Goal: Find specific page/section: Find specific page/section

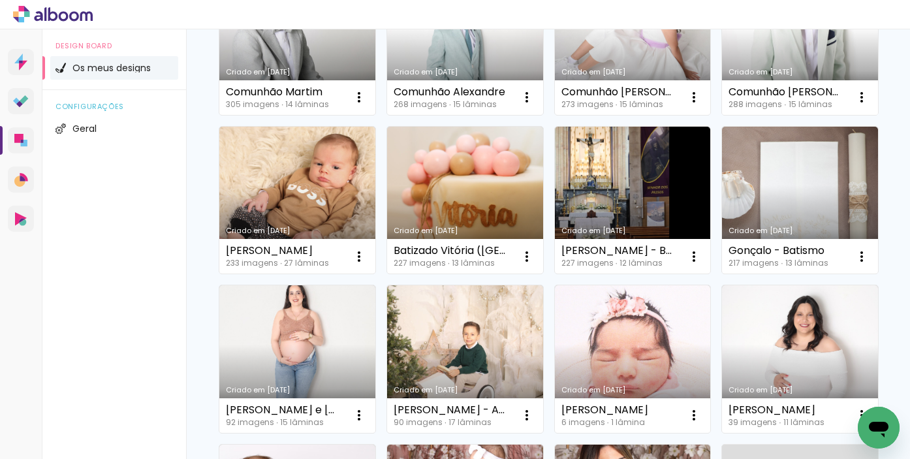
scroll to position [234, 0]
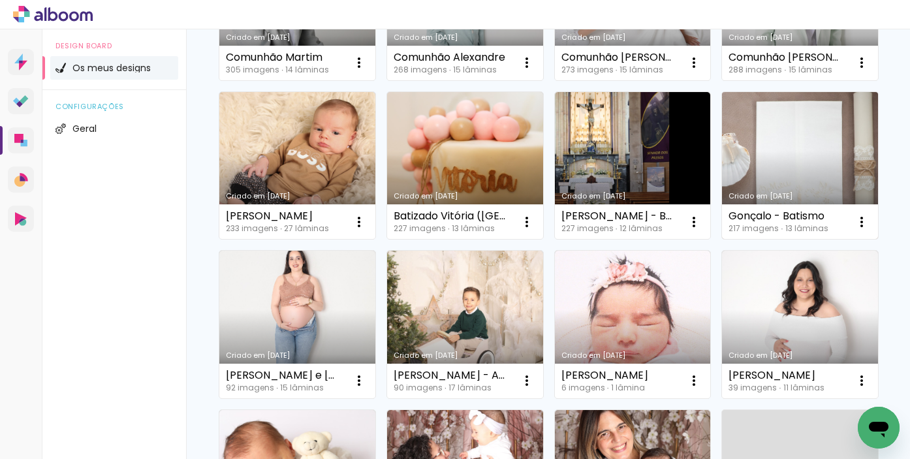
click at [771, 169] on link "Criado em [DATE]" at bounding box center [800, 165] width 156 height 147
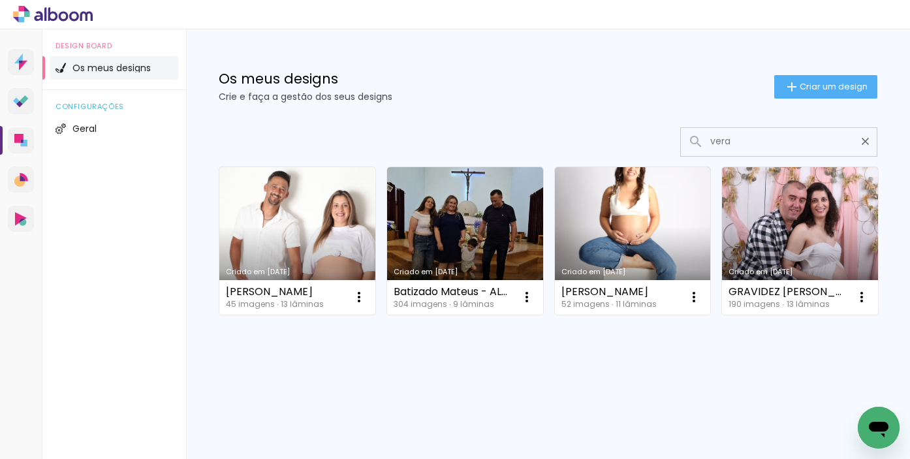
type input "vera"
type paper-input "vera"
click at [274, 202] on link "Criado em [DATE]" at bounding box center [297, 240] width 156 height 147
